Goal: Task Accomplishment & Management: Use online tool/utility

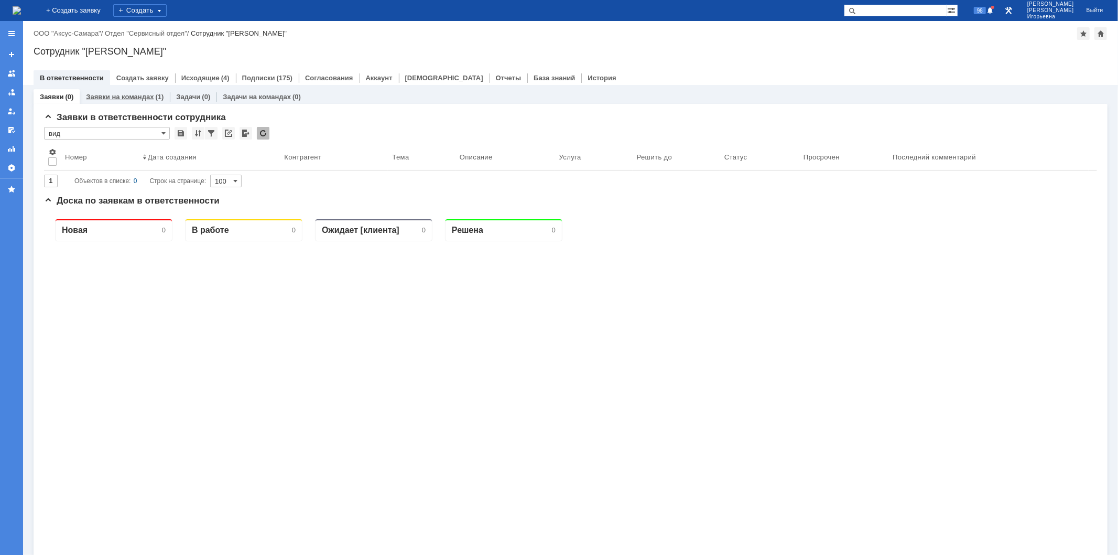
click at [127, 96] on link "Заявки на командах" at bounding box center [120, 97] width 68 height 8
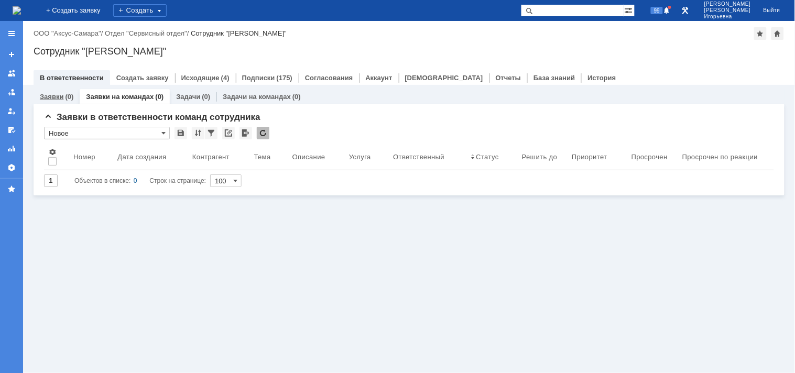
click at [53, 93] on link "Заявки" at bounding box center [52, 97] width 24 height 8
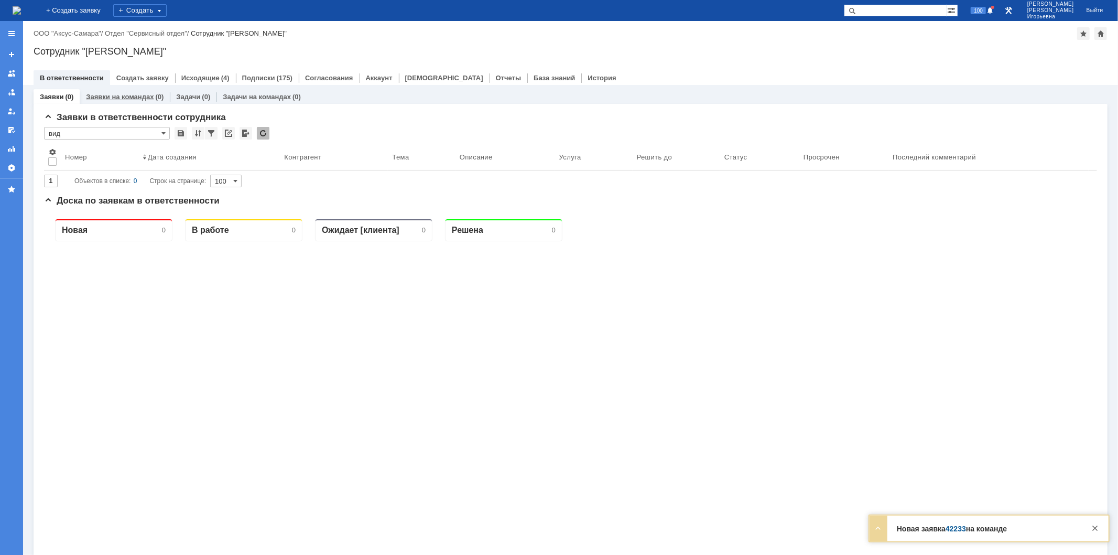
click at [131, 99] on link "Заявки на командах" at bounding box center [120, 97] width 68 height 8
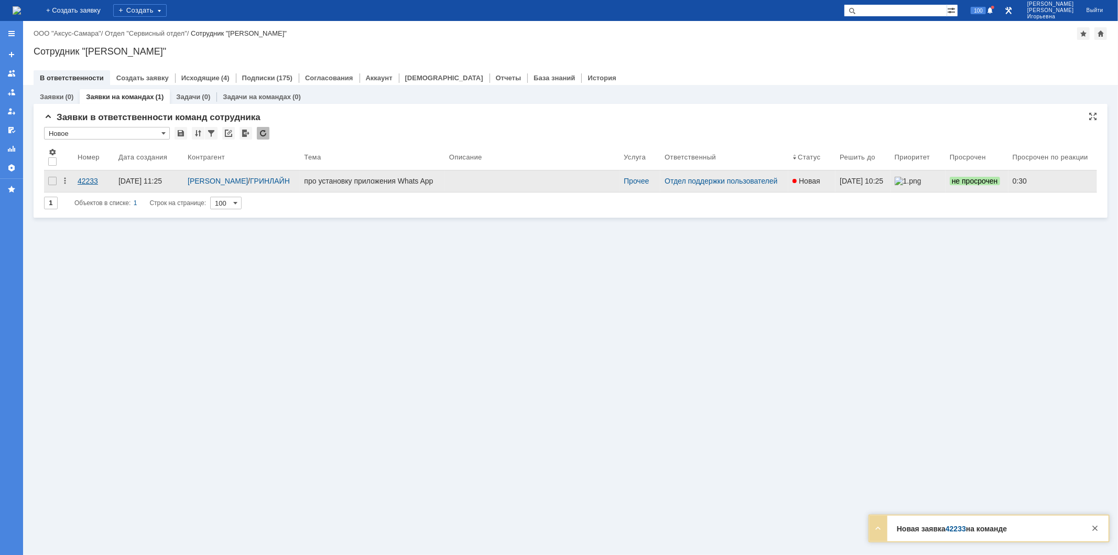
click at [92, 178] on div "42233" at bounding box center [94, 181] width 32 height 8
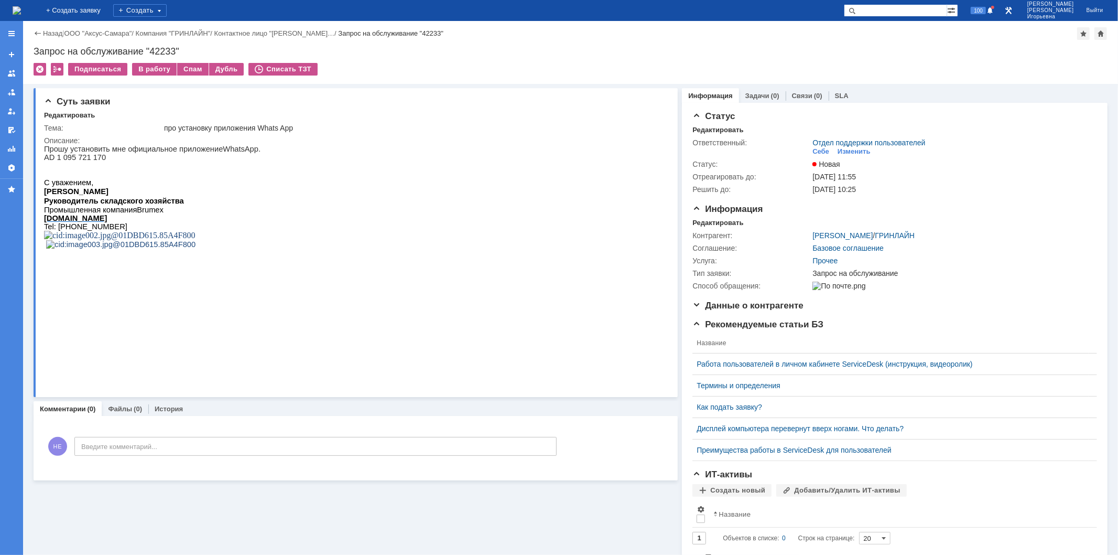
click at [21, 13] on img at bounding box center [17, 10] width 8 height 8
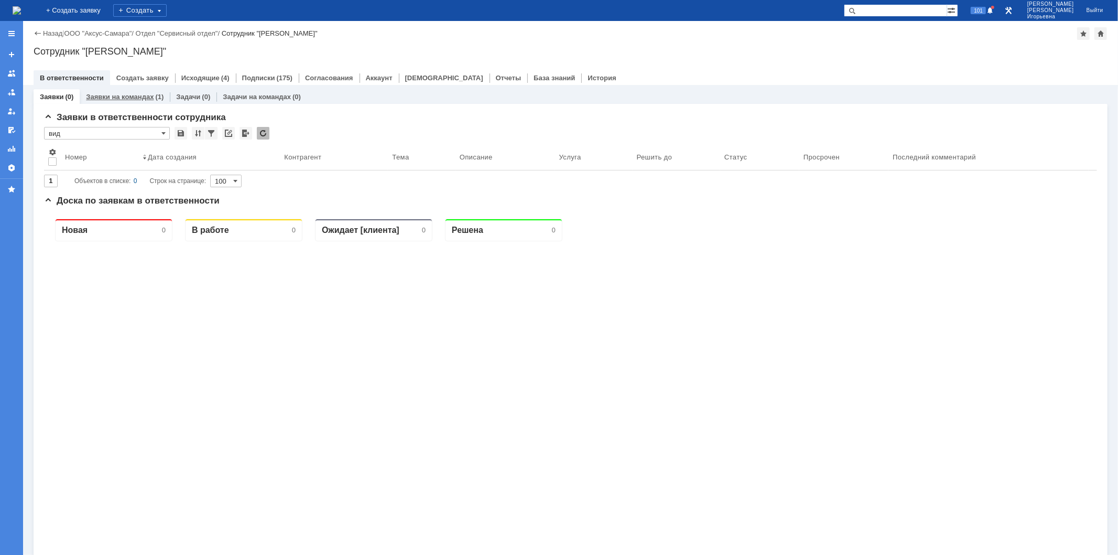
click at [135, 96] on link "Заявки на командах" at bounding box center [120, 97] width 68 height 8
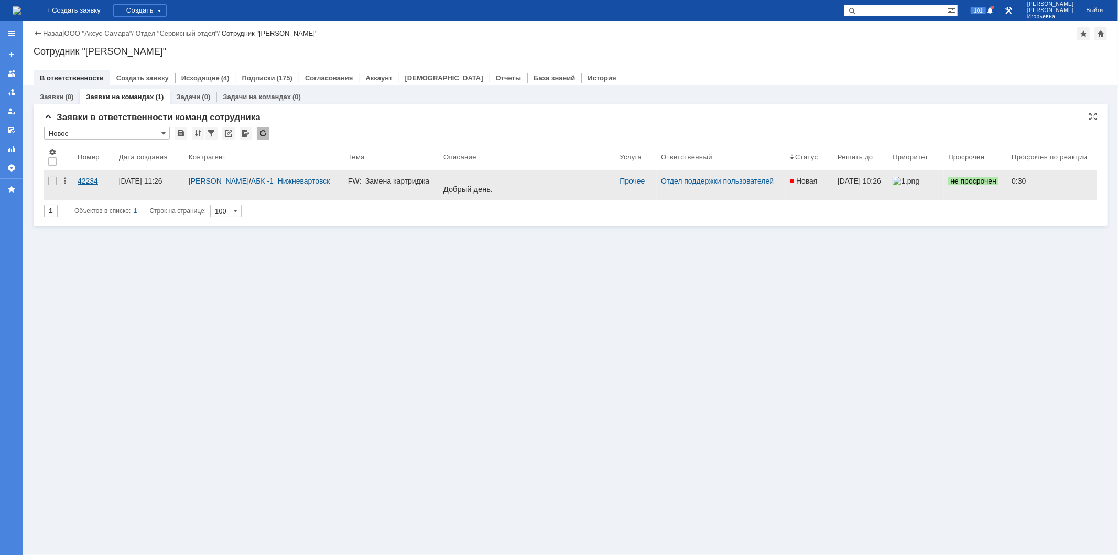
click at [86, 177] on div "42234" at bounding box center [94, 181] width 33 height 8
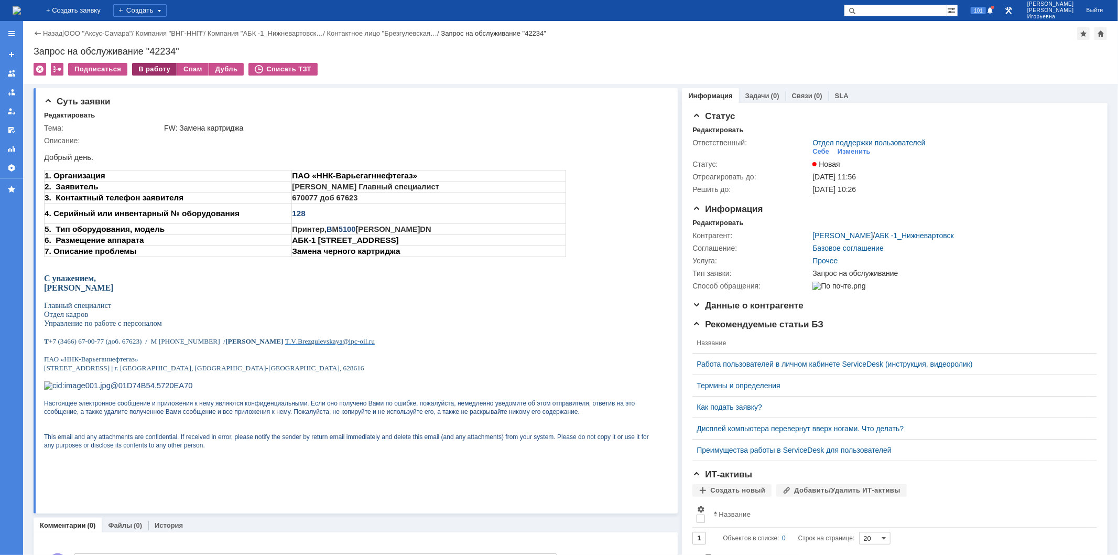
click at [156, 65] on div "В работу" at bounding box center [154, 69] width 45 height 13
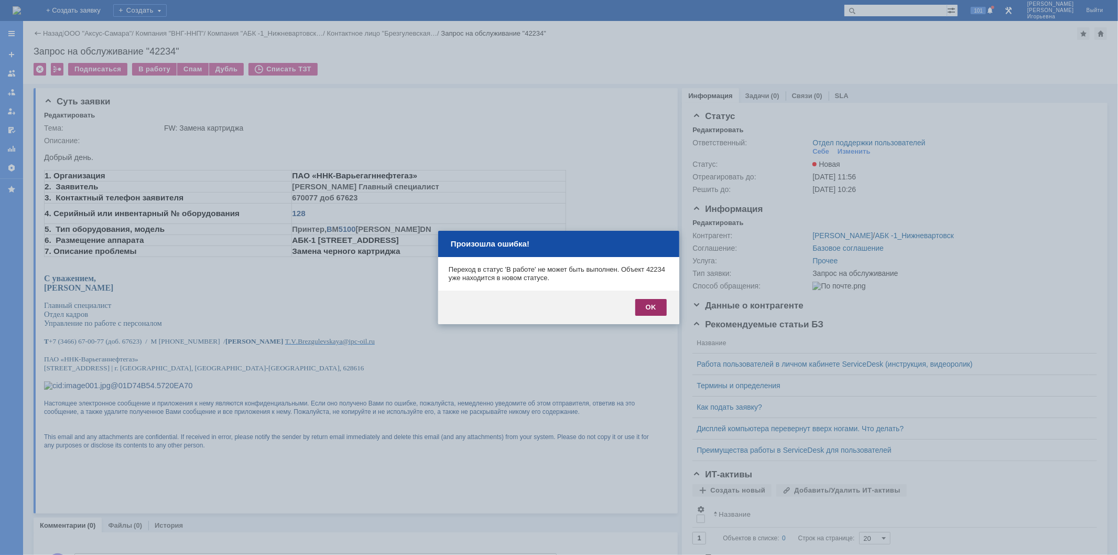
click at [653, 301] on div "OK" at bounding box center [650, 307] width 31 height 17
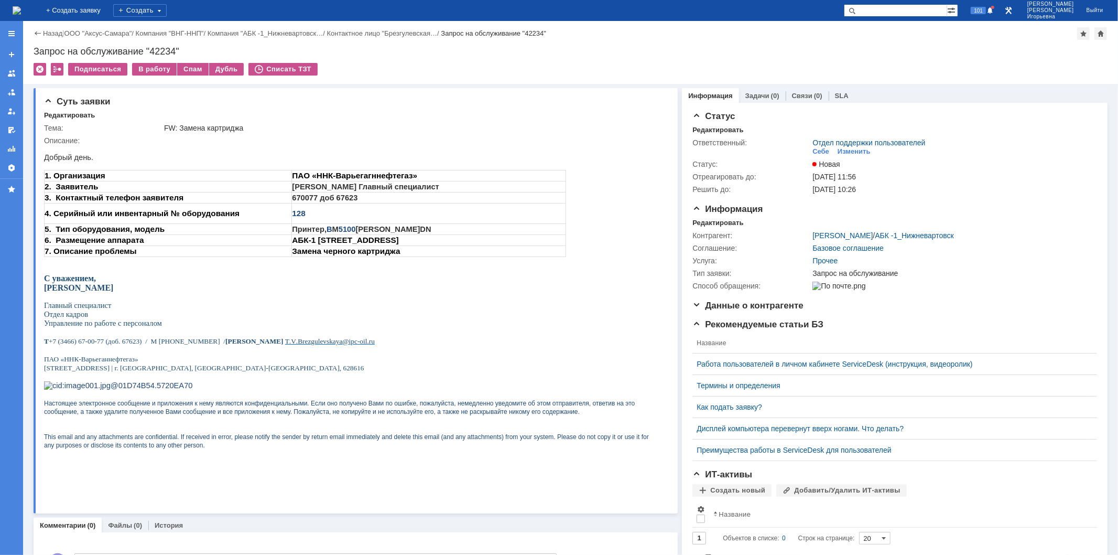
click at [21, 12] on img at bounding box center [17, 10] width 8 height 8
